Goal: Use online tool/utility

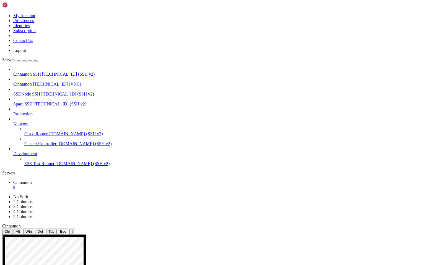
drag, startPoint x: 122, startPoint y: 364, endPoint x: 316, endPoint y: 372, distance: 194.3
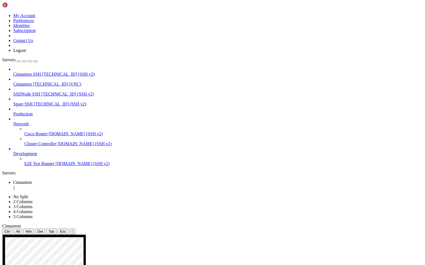
drag, startPoint x: 122, startPoint y: 364, endPoint x: 143, endPoint y: 385, distance: 29.7
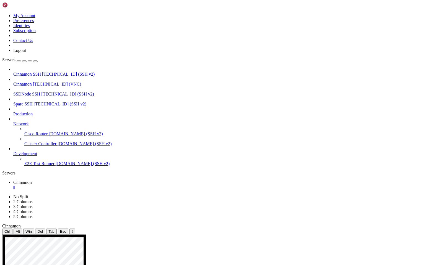
drag, startPoint x: 223, startPoint y: 444, endPoint x: 168, endPoint y: 446, distance: 54.8
